Goal: Complete application form

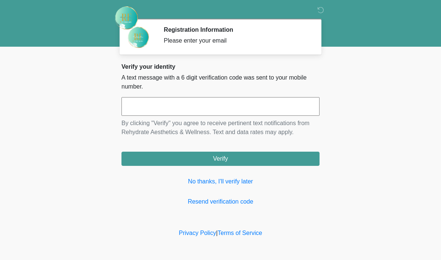
click at [221, 102] on input "text" at bounding box center [220, 106] width 198 height 19
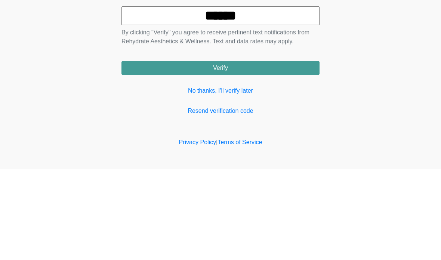
type input "******"
click at [280, 152] on button "Verify" at bounding box center [220, 159] width 198 height 14
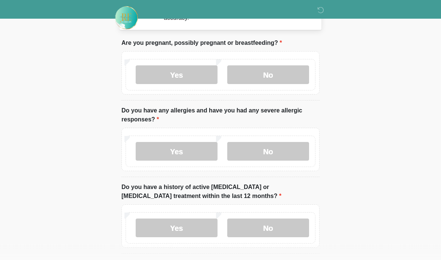
scroll to position [32, 0]
click at [285, 72] on label "No" at bounding box center [268, 74] width 82 height 19
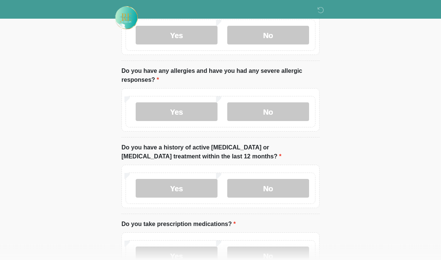
scroll to position [72, 0]
click at [193, 111] on label "Yes" at bounding box center [177, 111] width 82 height 19
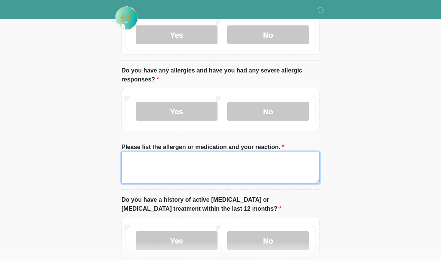
click at [237, 163] on textarea "Please list the allergen or medication and your reaction." at bounding box center [220, 168] width 198 height 32
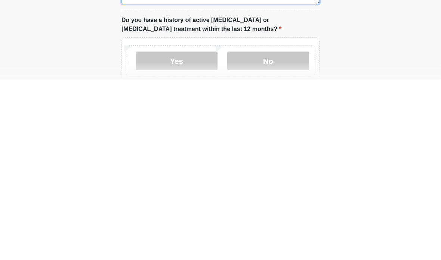
type textarea "*******"
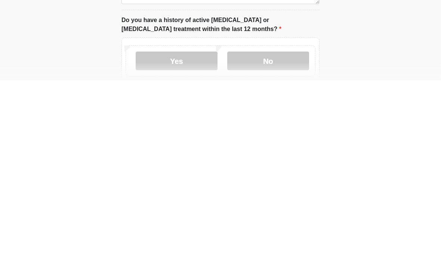
click at [288, 231] on label "No" at bounding box center [268, 240] width 82 height 19
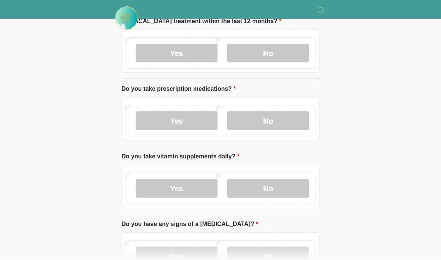
scroll to position [274, 0]
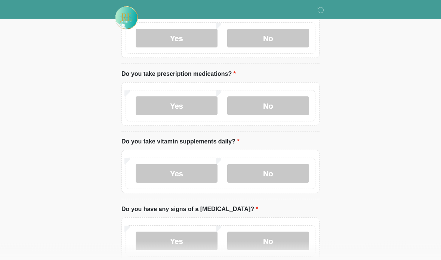
click at [283, 102] on label "No" at bounding box center [268, 106] width 82 height 19
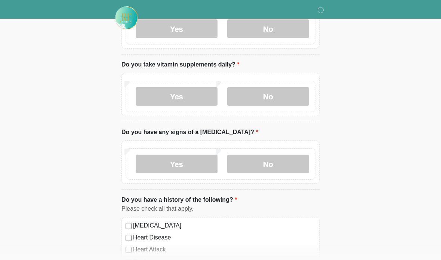
scroll to position [351, 0]
click at [199, 94] on label "Yes" at bounding box center [177, 96] width 82 height 19
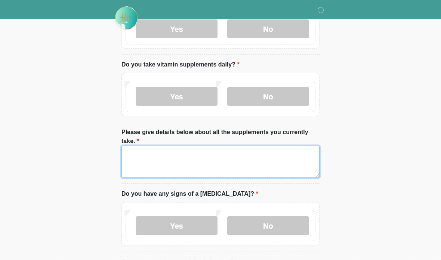
click at [205, 153] on textarea "Please give details below about all the supplements you currently take." at bounding box center [220, 162] width 198 height 32
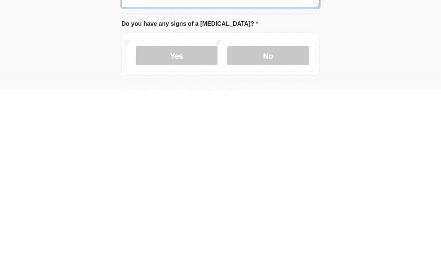
type textarea "**********"
click at [290, 216] on label "No" at bounding box center [268, 225] width 82 height 19
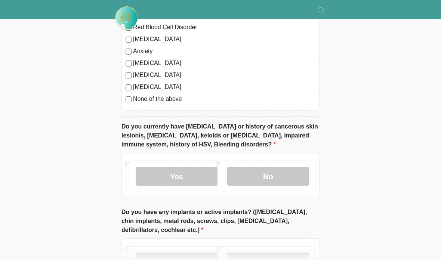
scroll to position [676, 0]
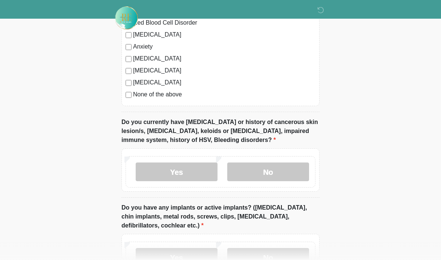
click at [273, 169] on label "No" at bounding box center [268, 172] width 82 height 19
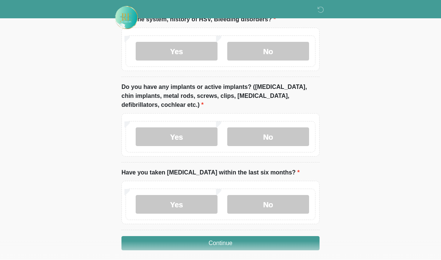
scroll to position [795, 0]
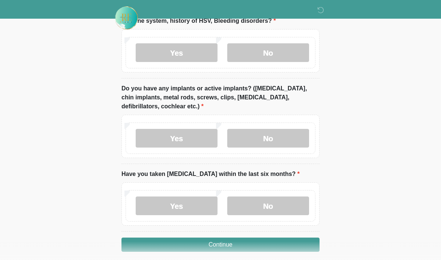
click at [194, 137] on label "Yes" at bounding box center [177, 138] width 82 height 19
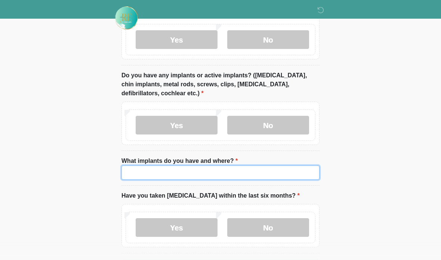
click at [224, 178] on input "What implants do you have and where?" at bounding box center [220, 173] width 198 height 14
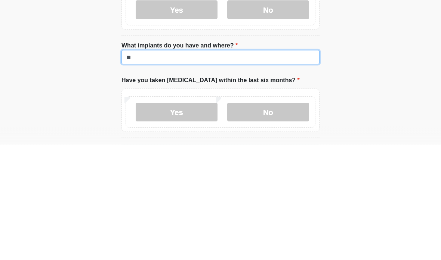
type input "*"
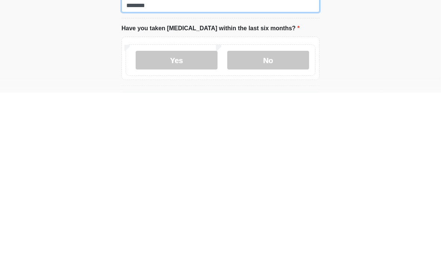
type input "********"
click at [274, 219] on label "No" at bounding box center [268, 228] width 82 height 19
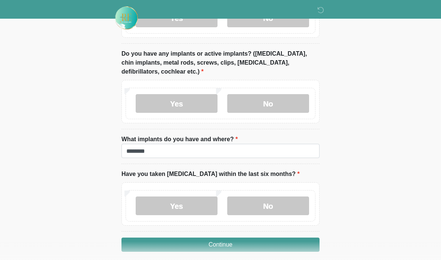
scroll to position [860, 0]
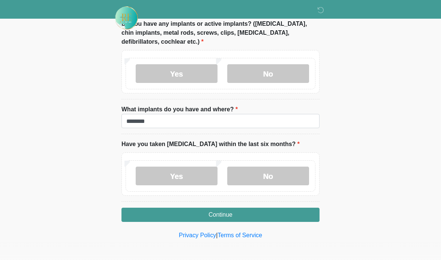
click at [269, 216] on button "Continue" at bounding box center [220, 215] width 198 height 14
click at [278, 215] on button "Continue" at bounding box center [220, 215] width 198 height 14
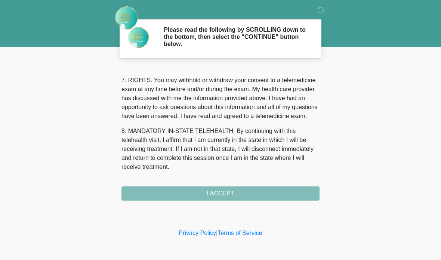
scroll to position [332, 0]
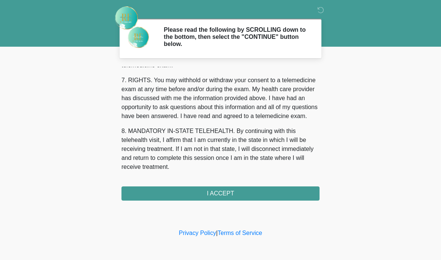
click at [250, 197] on button "I ACCEPT" at bounding box center [220, 194] width 198 height 14
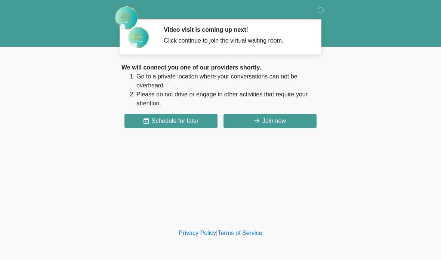
click at [283, 122] on button "Join now" at bounding box center [270, 121] width 93 height 14
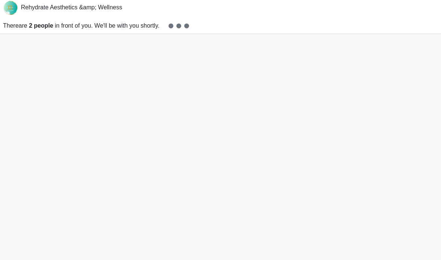
scroll to position [32, 0]
